Goal: Task Accomplishment & Management: Manage account settings

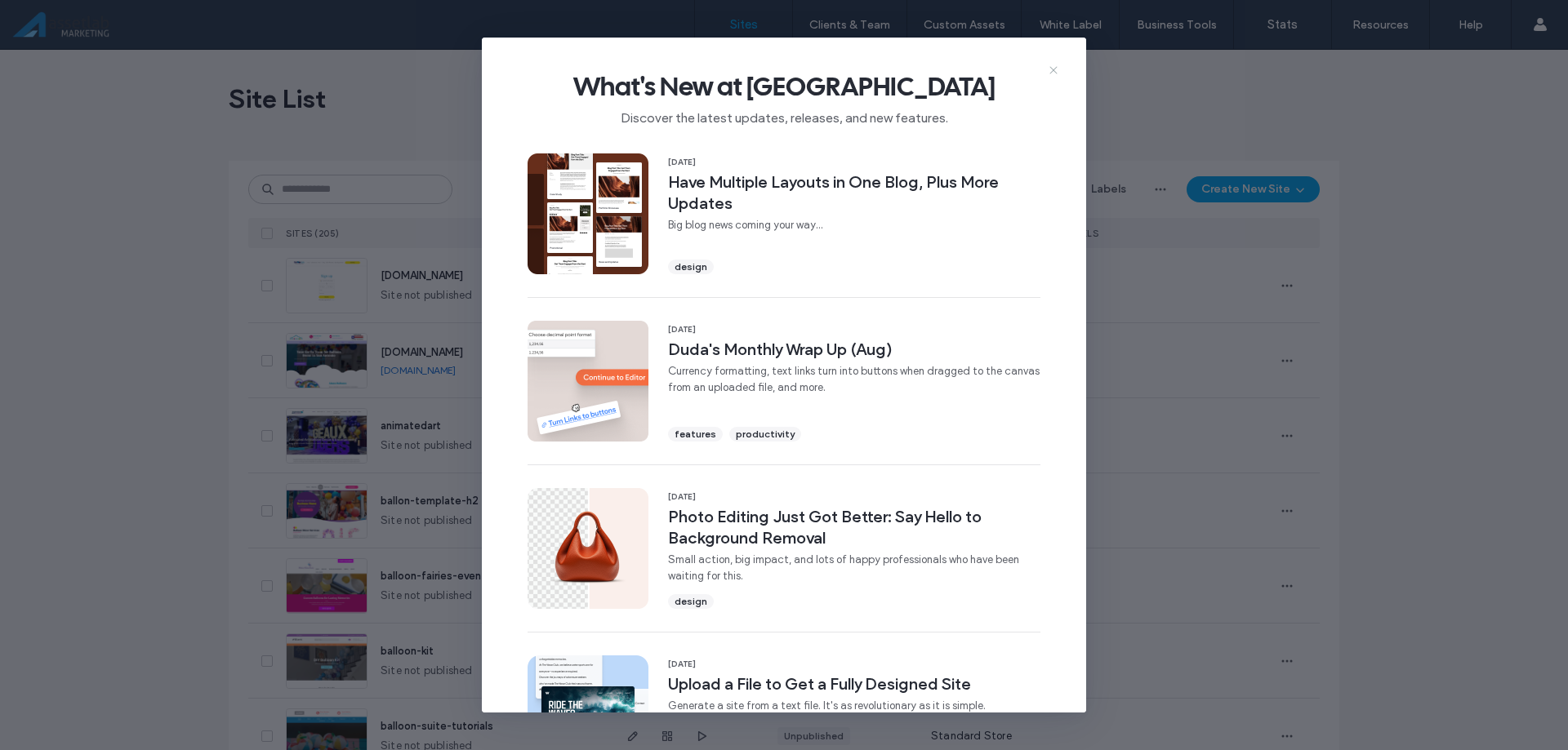
click at [1048, 69] on icon at bounding box center [1053, 71] width 13 height 13
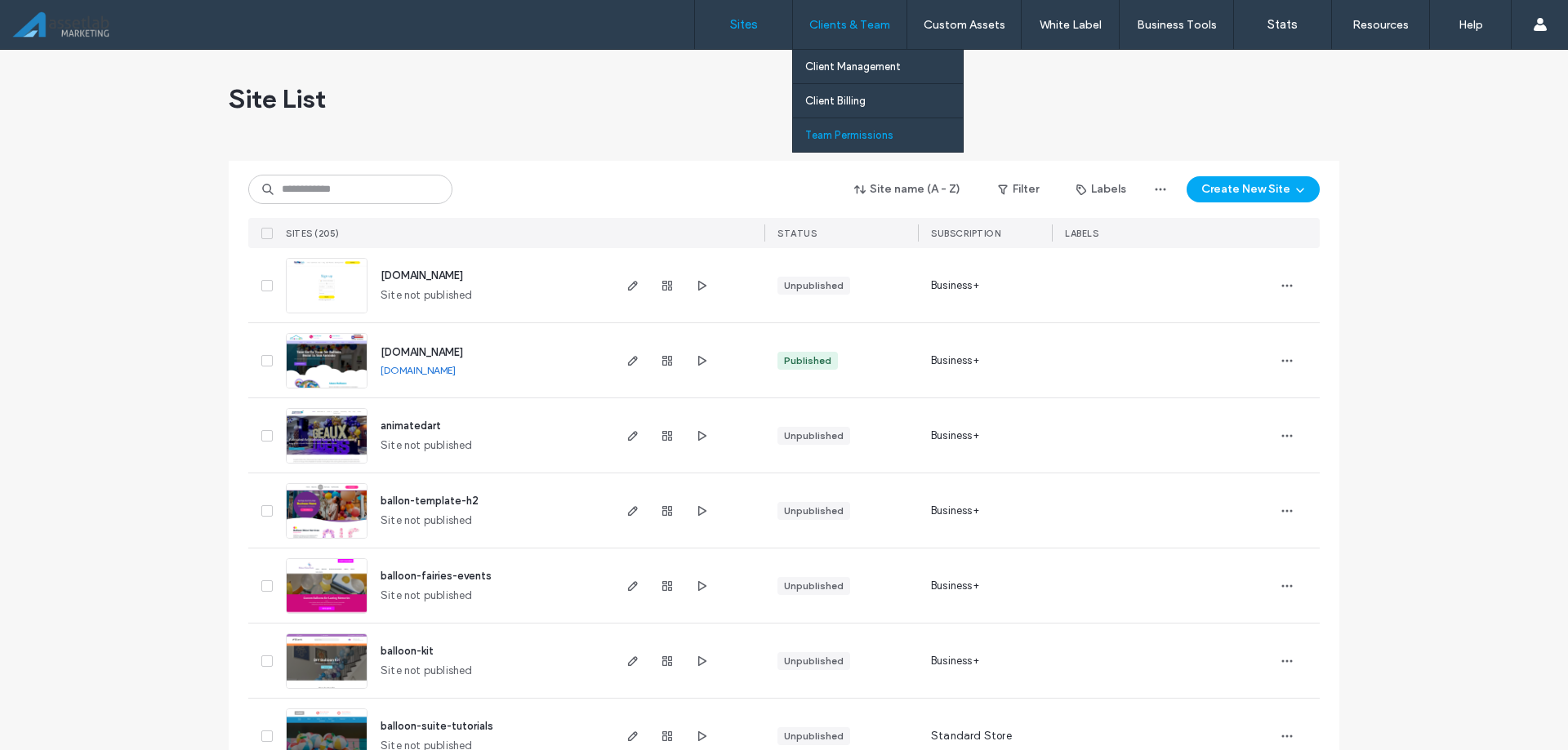
click at [841, 134] on label "Team Permissions" at bounding box center [849, 134] width 88 height 12
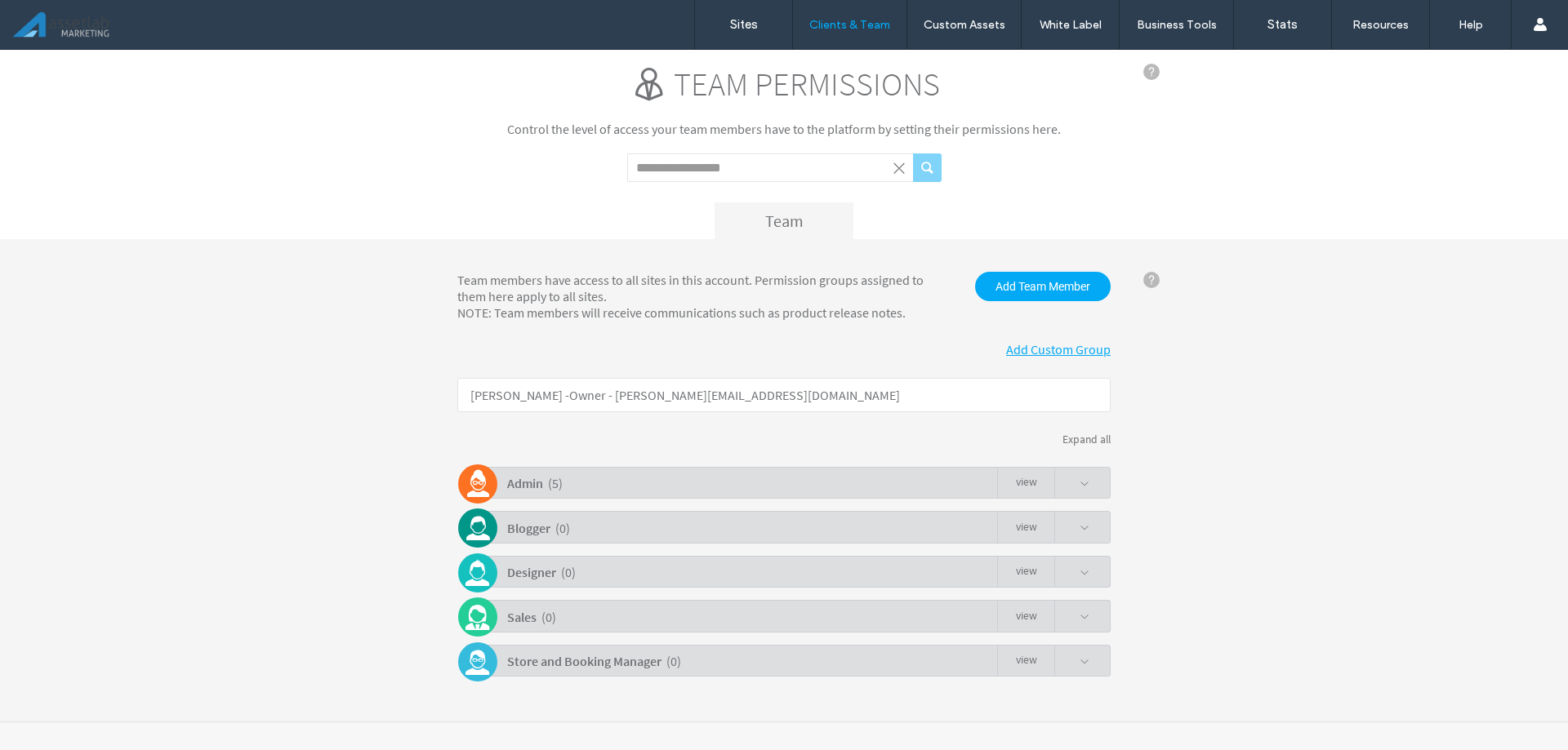
scroll to position [24, 0]
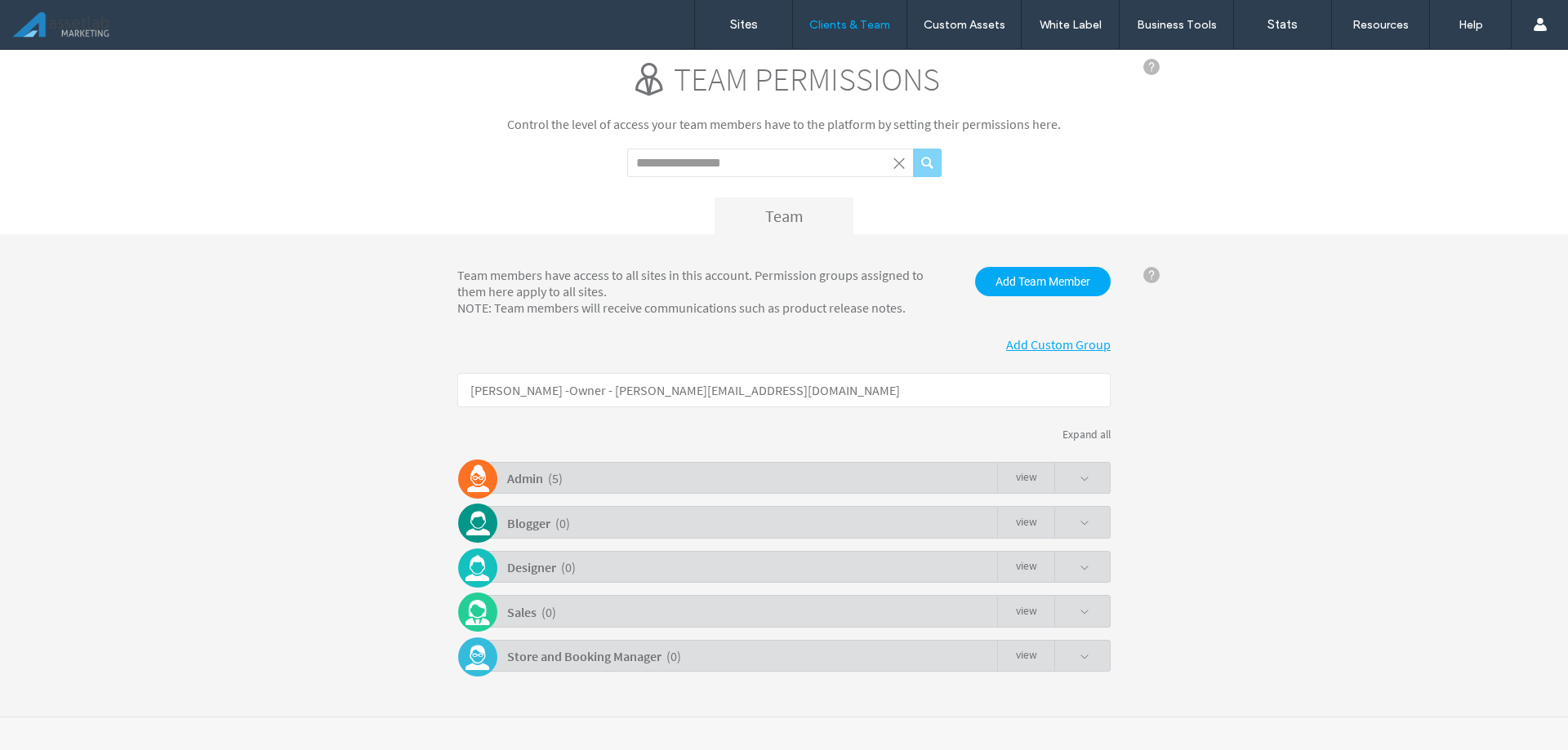
click at [534, 484] on b "Admin" at bounding box center [525, 479] width 36 height 17
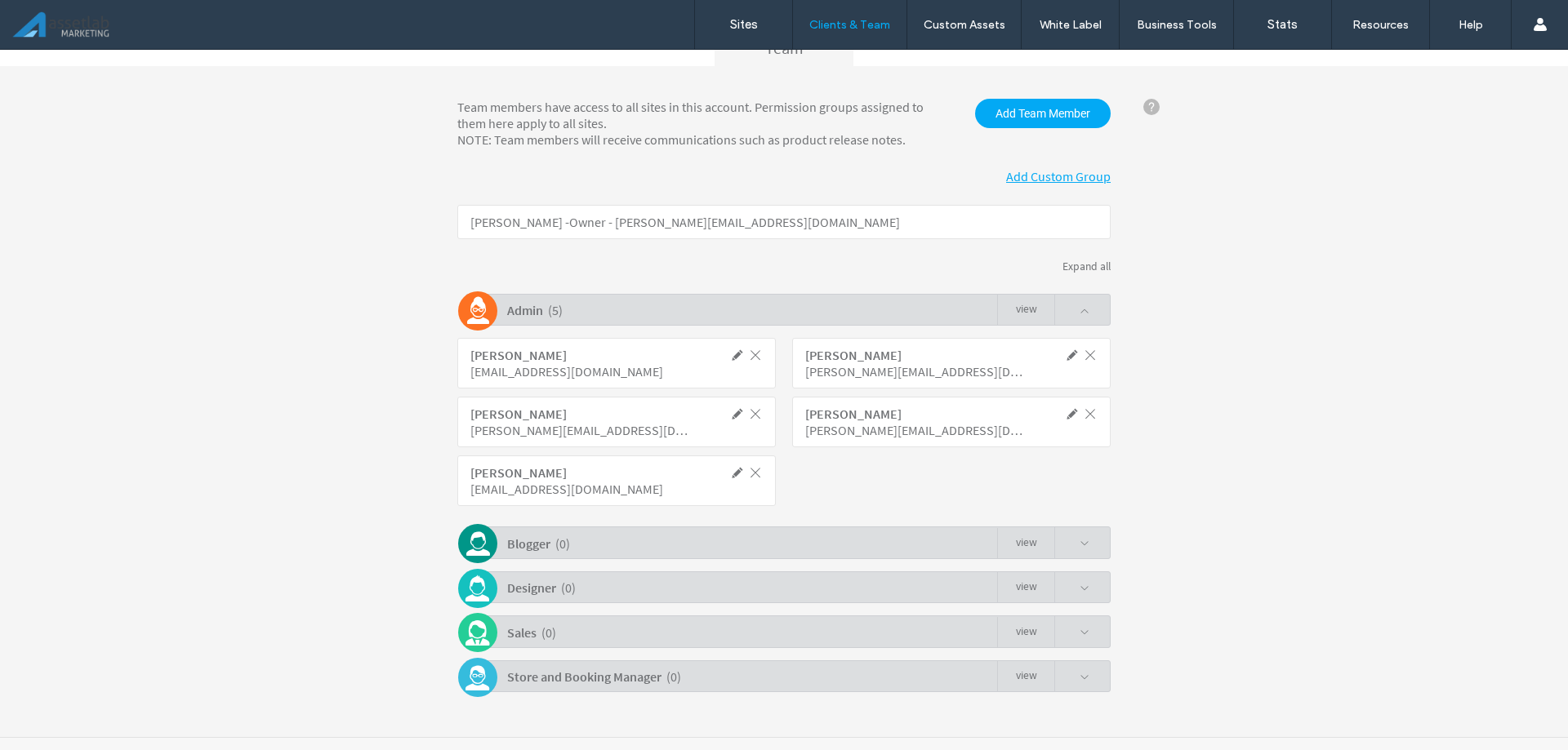
scroll to position [212, 0]
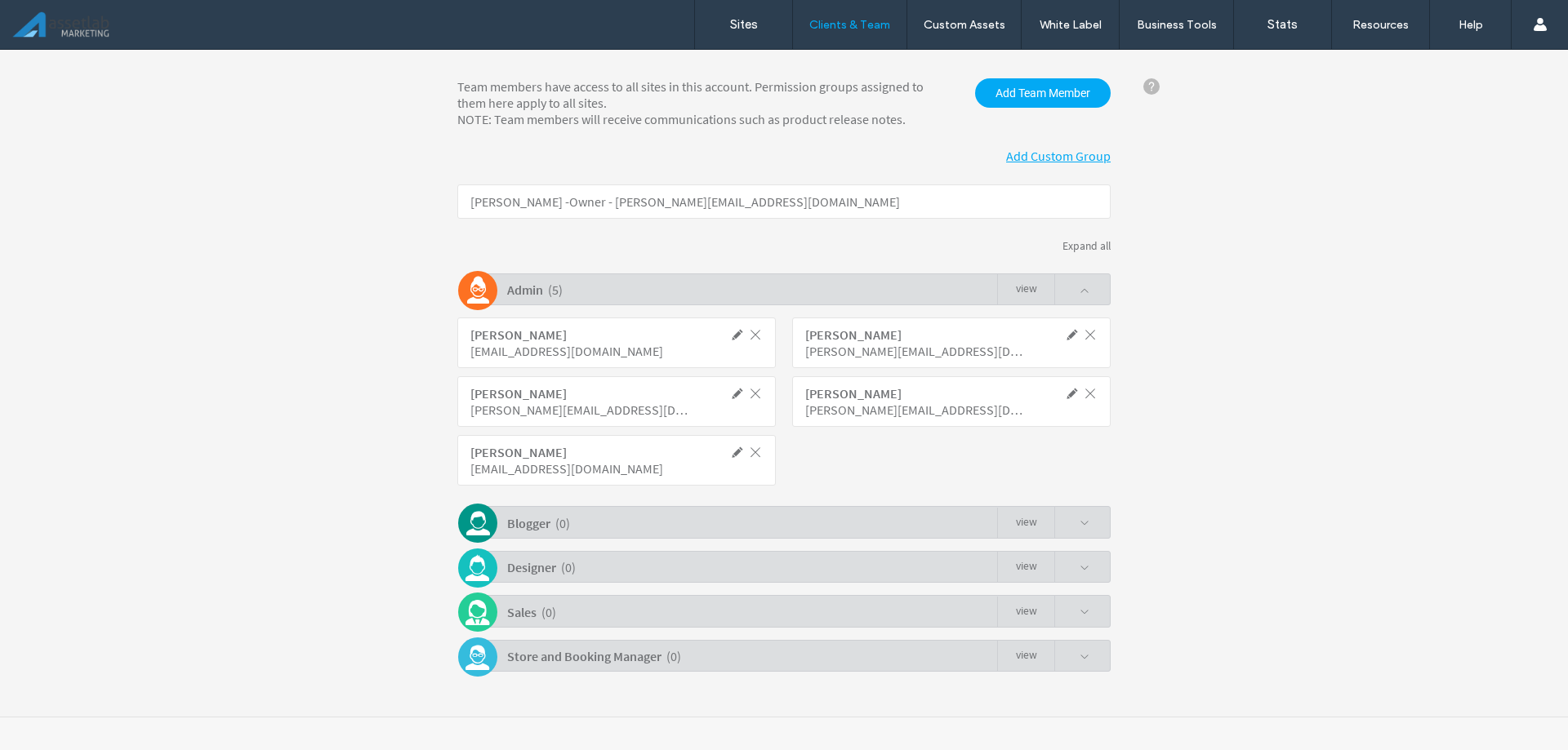
click at [1083, 395] on span at bounding box center [1091, 393] width 15 height 15
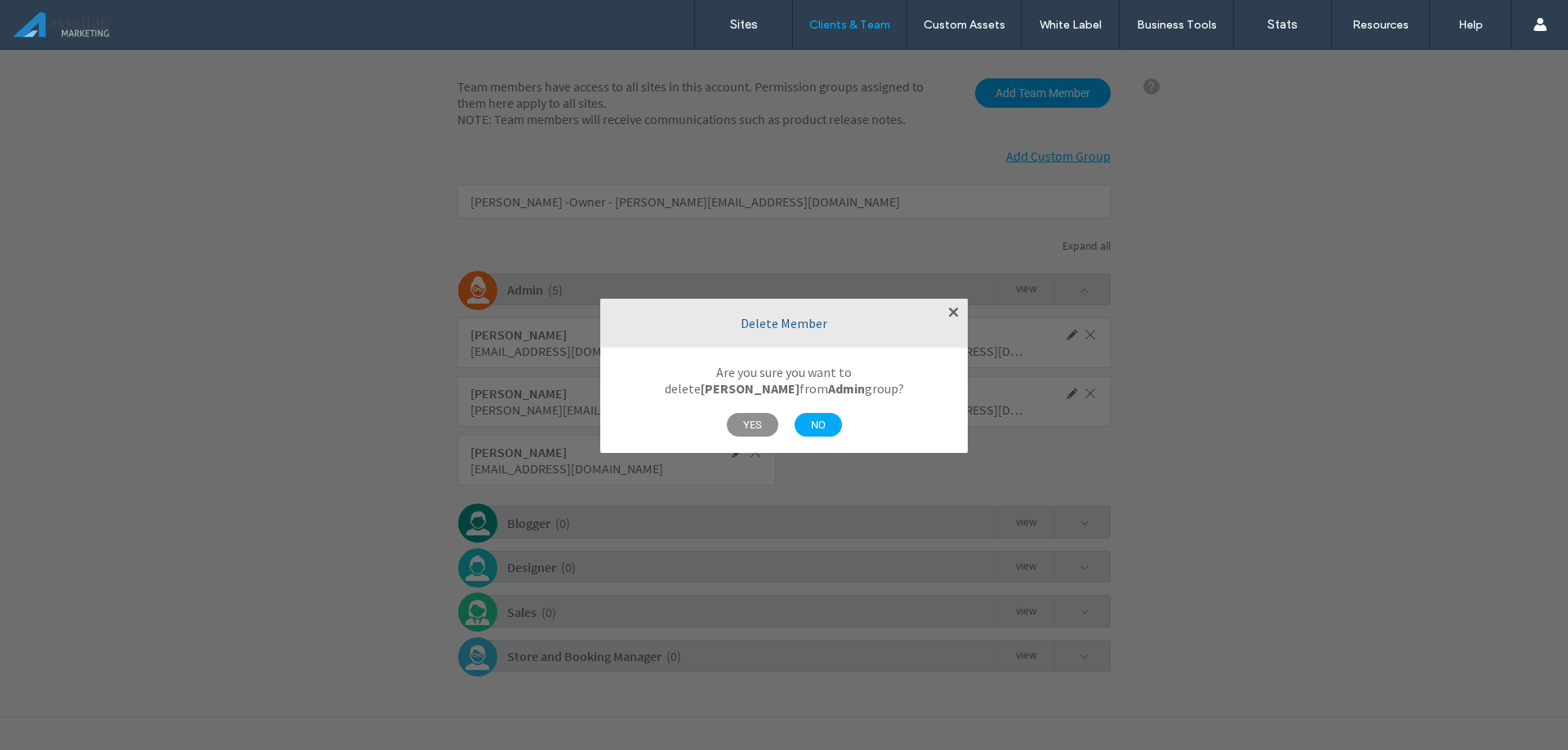
click at [749, 422] on span "YES" at bounding box center [753, 425] width 51 height 24
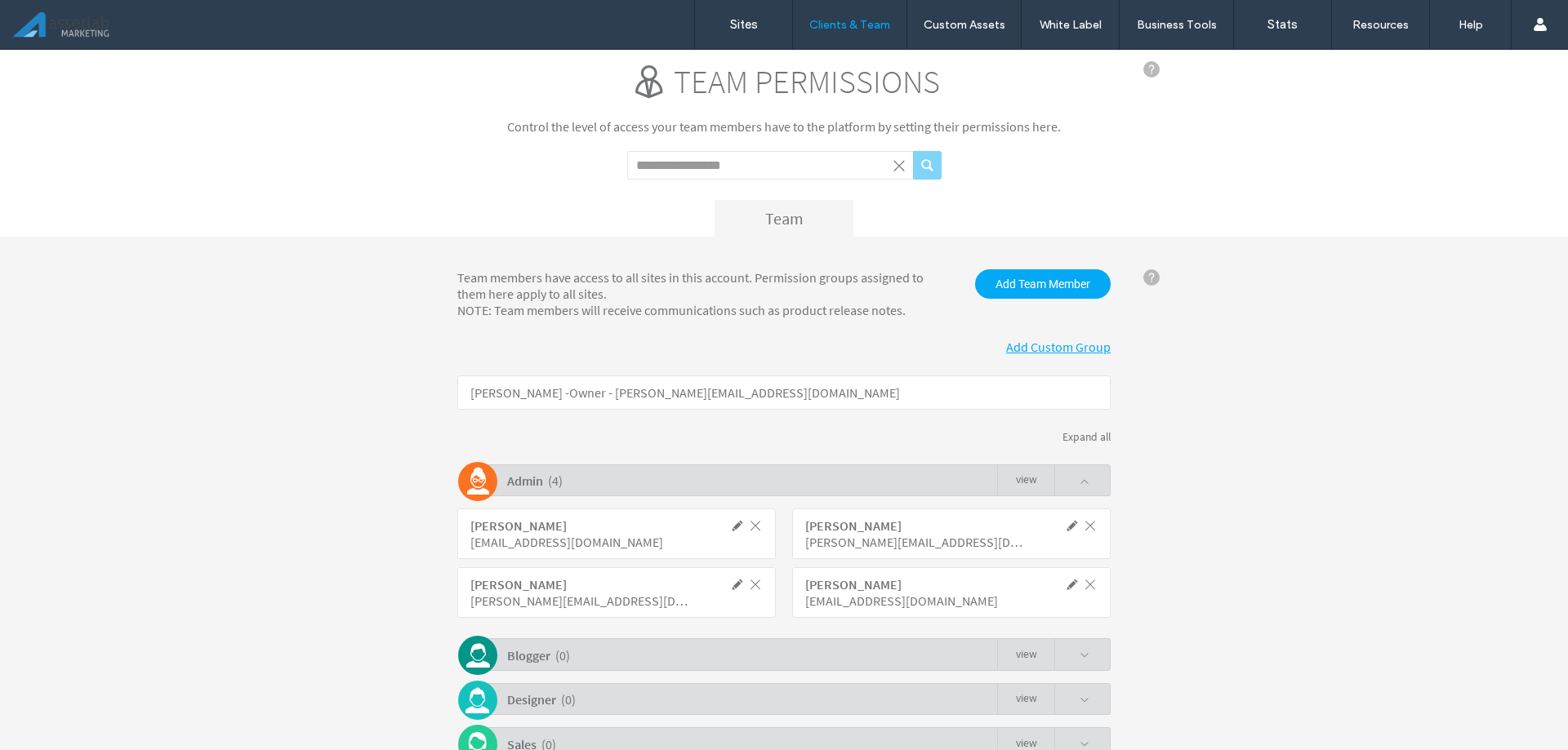
scroll to position [0, 0]
